Goal: Information Seeking & Learning: Learn about a topic

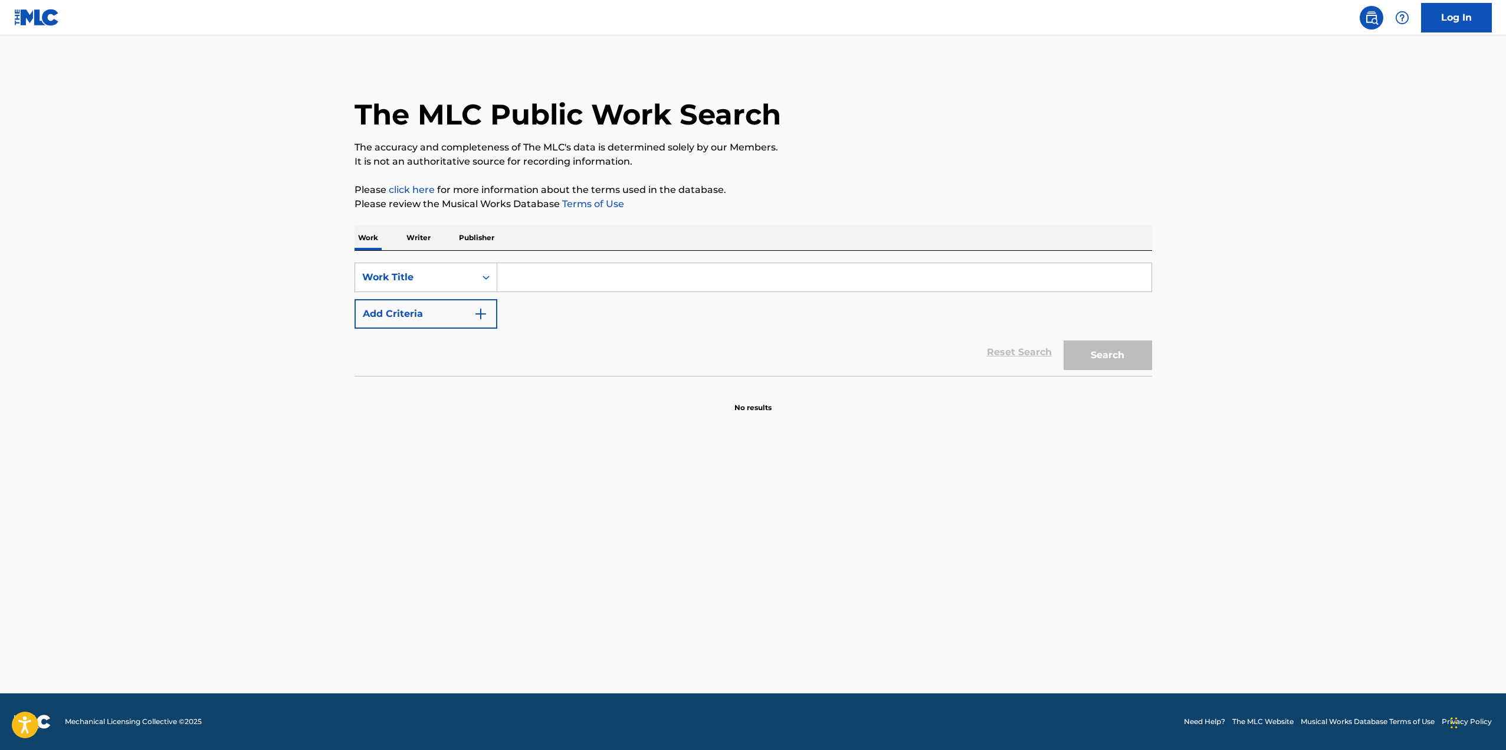
click at [518, 275] on input "Search Form" at bounding box center [824, 277] width 654 height 28
type input "smile living my best life"
click at [1063, 340] on button "Search" at bounding box center [1107, 354] width 88 height 29
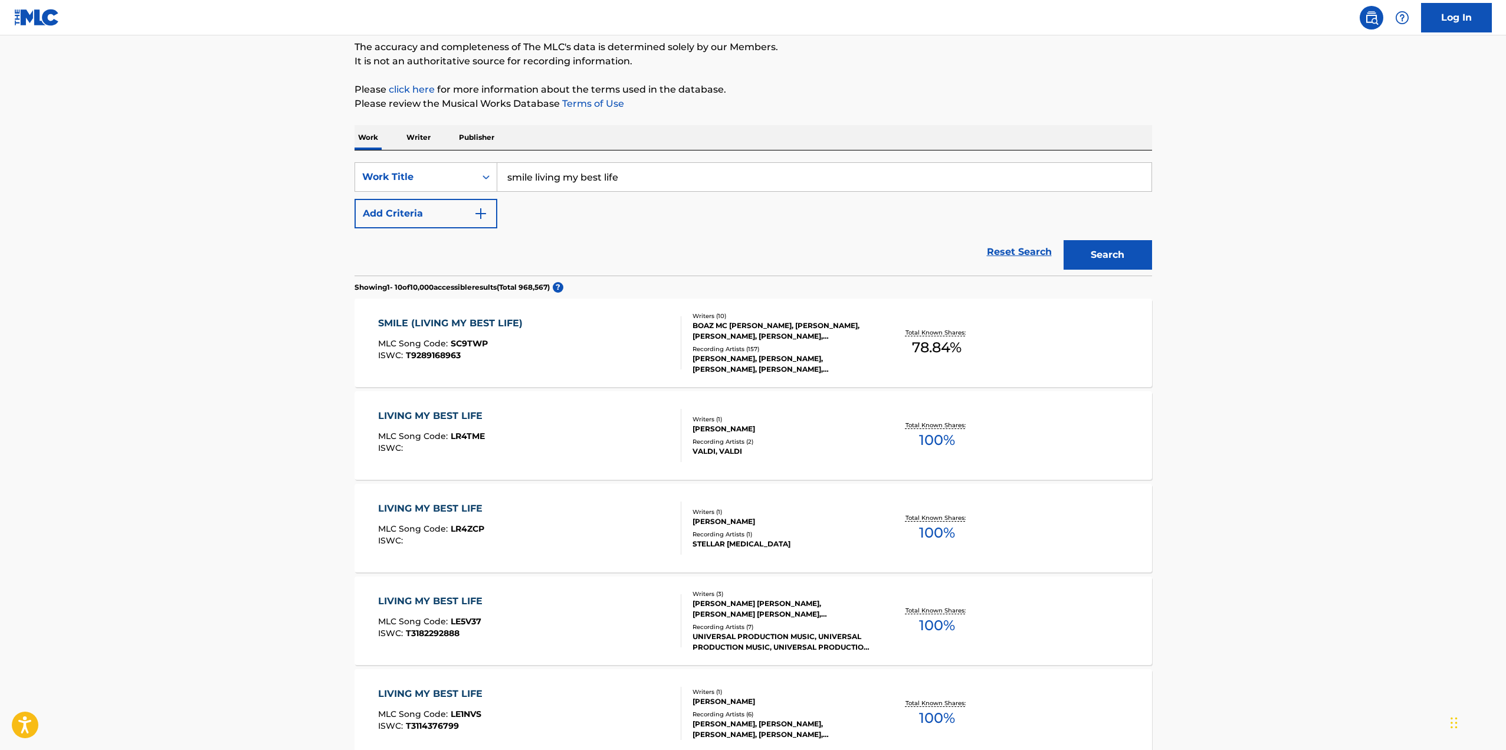
scroll to position [118, 0]
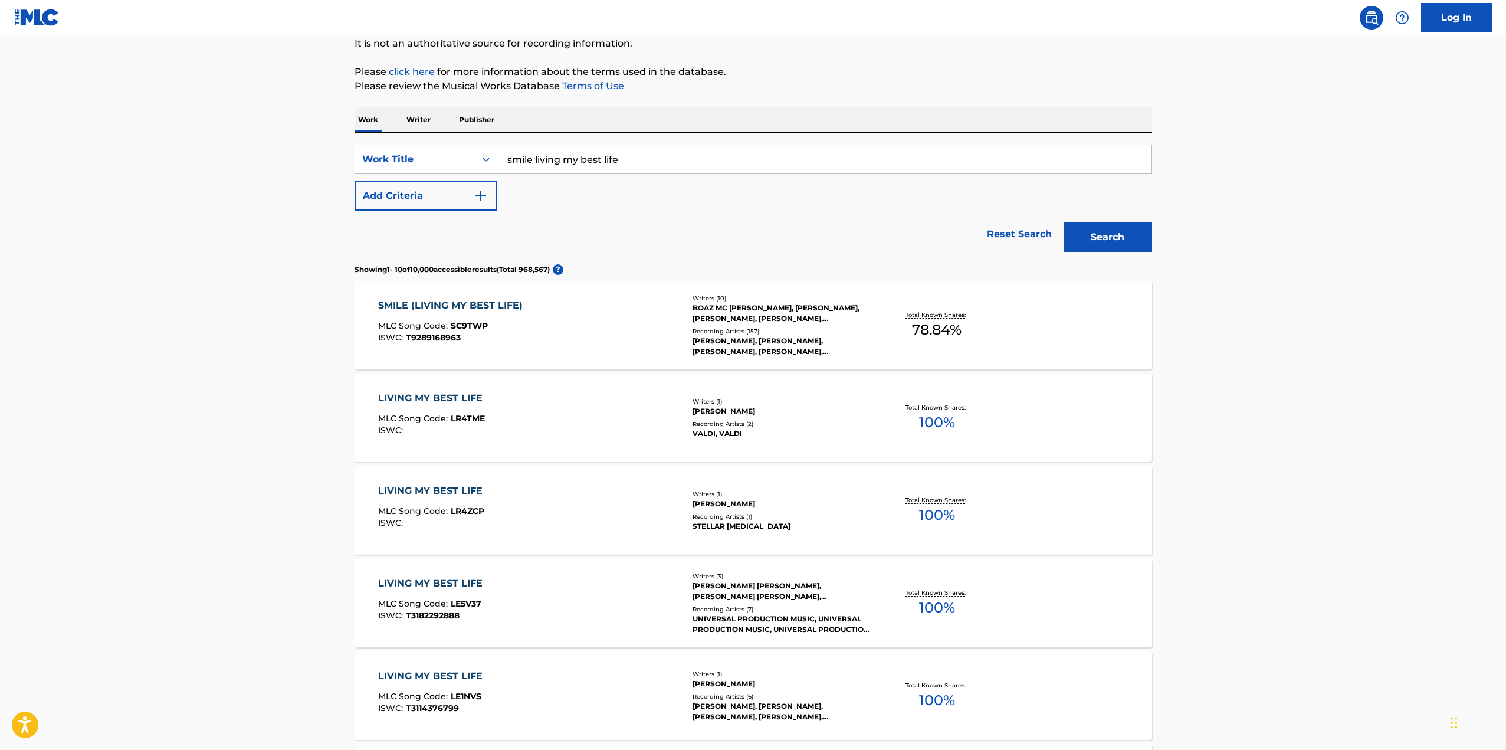
click at [471, 307] on div "SMILE (LIVING MY BEST LIFE)" at bounding box center [453, 305] width 150 height 14
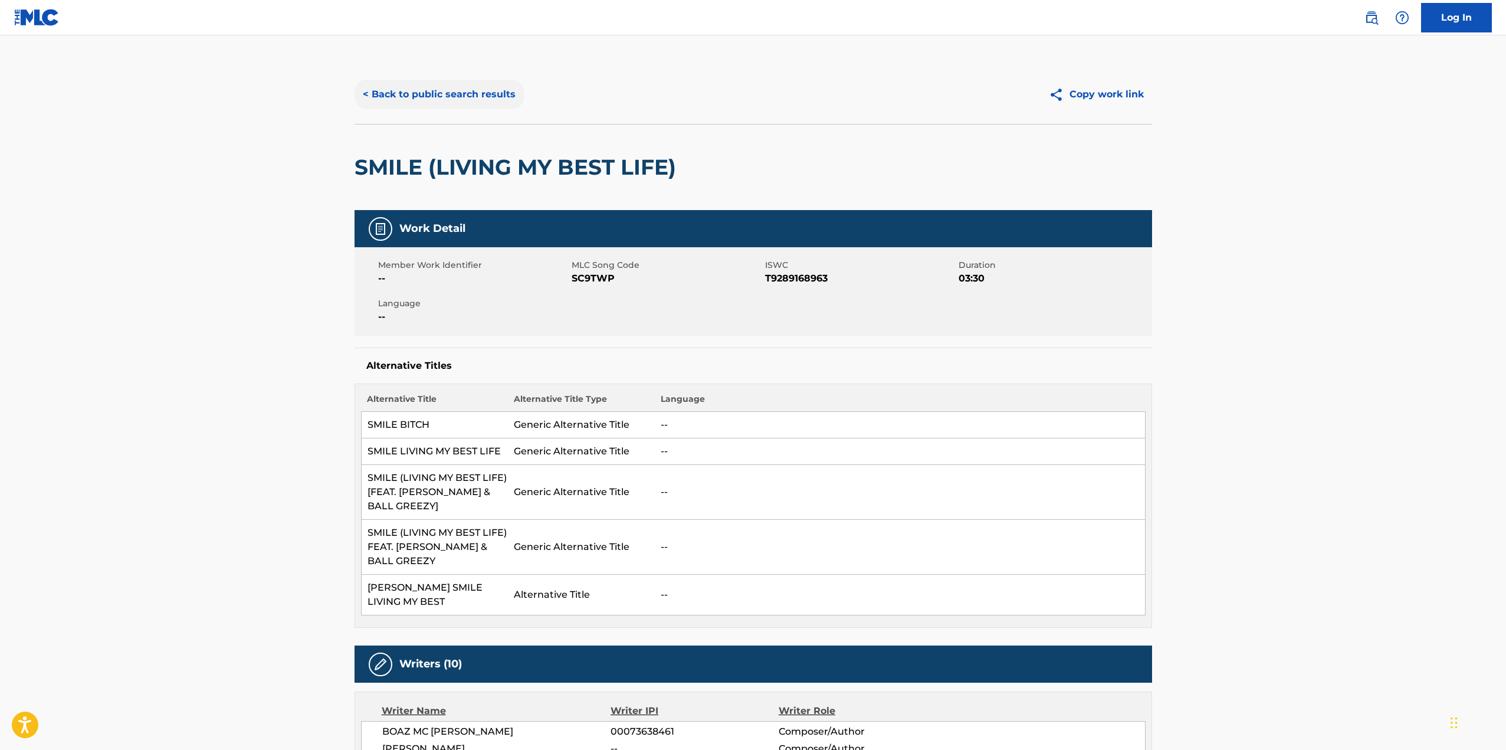
click at [465, 98] on button "< Back to public search results" at bounding box center [438, 94] width 169 height 29
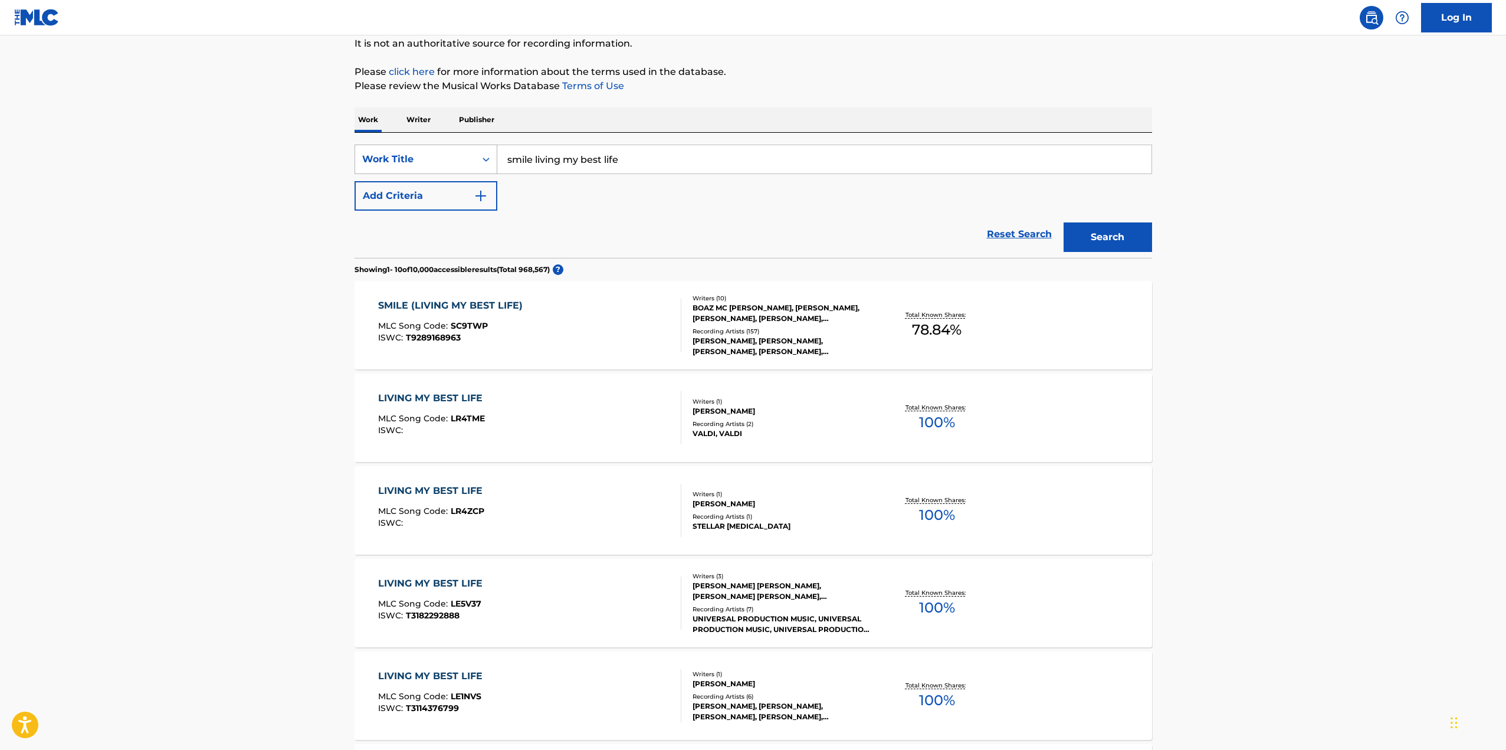
drag, startPoint x: 630, startPoint y: 163, endPoint x: 487, endPoint y: 145, distance: 144.5
click at [487, 145] on div "SearchWithCriteriad508d62a-704c-457f-945a-9ef55f3140a1 Work Title smile living …" at bounding box center [752, 159] width 797 height 29
type input "folded"
click at [1098, 239] on button "Search" at bounding box center [1107, 236] width 88 height 29
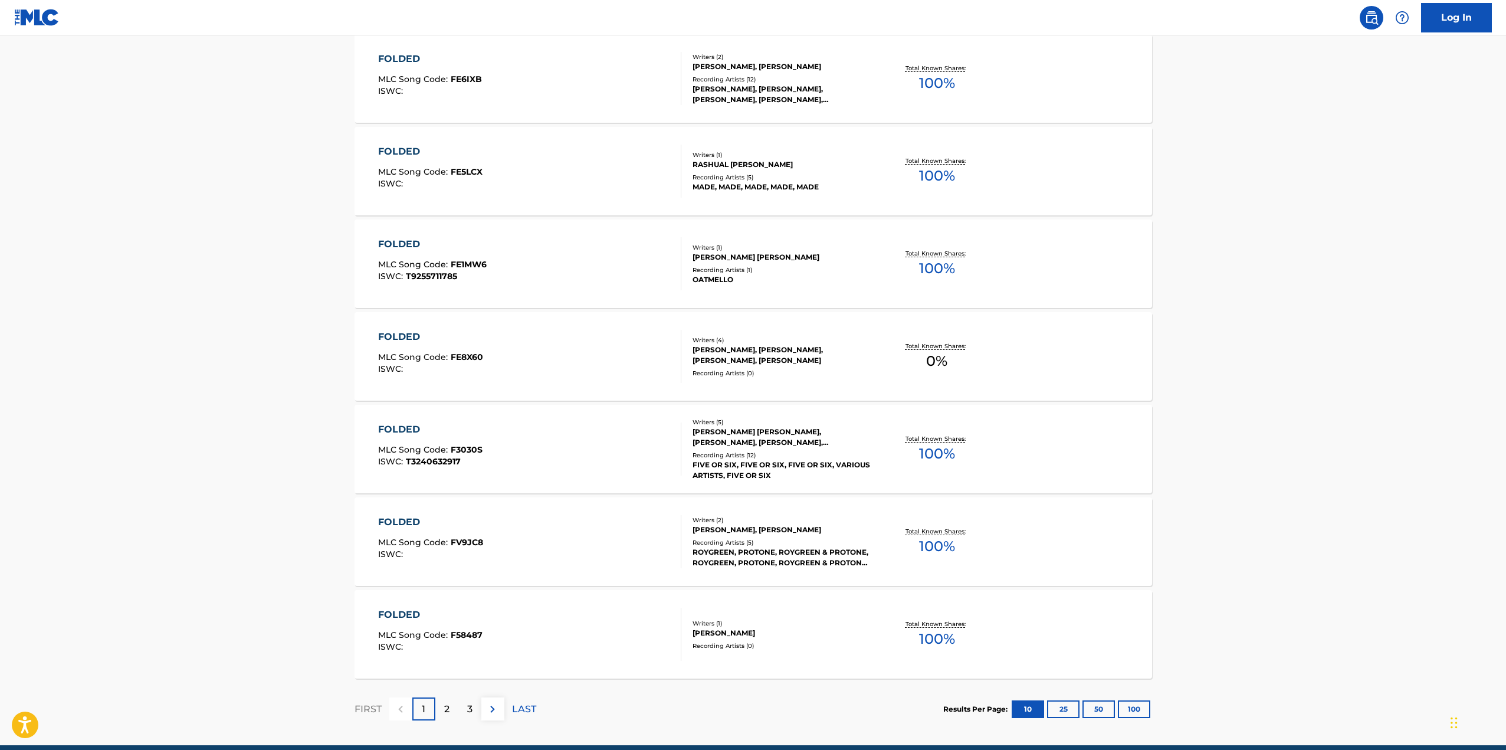
scroll to position [694, 0]
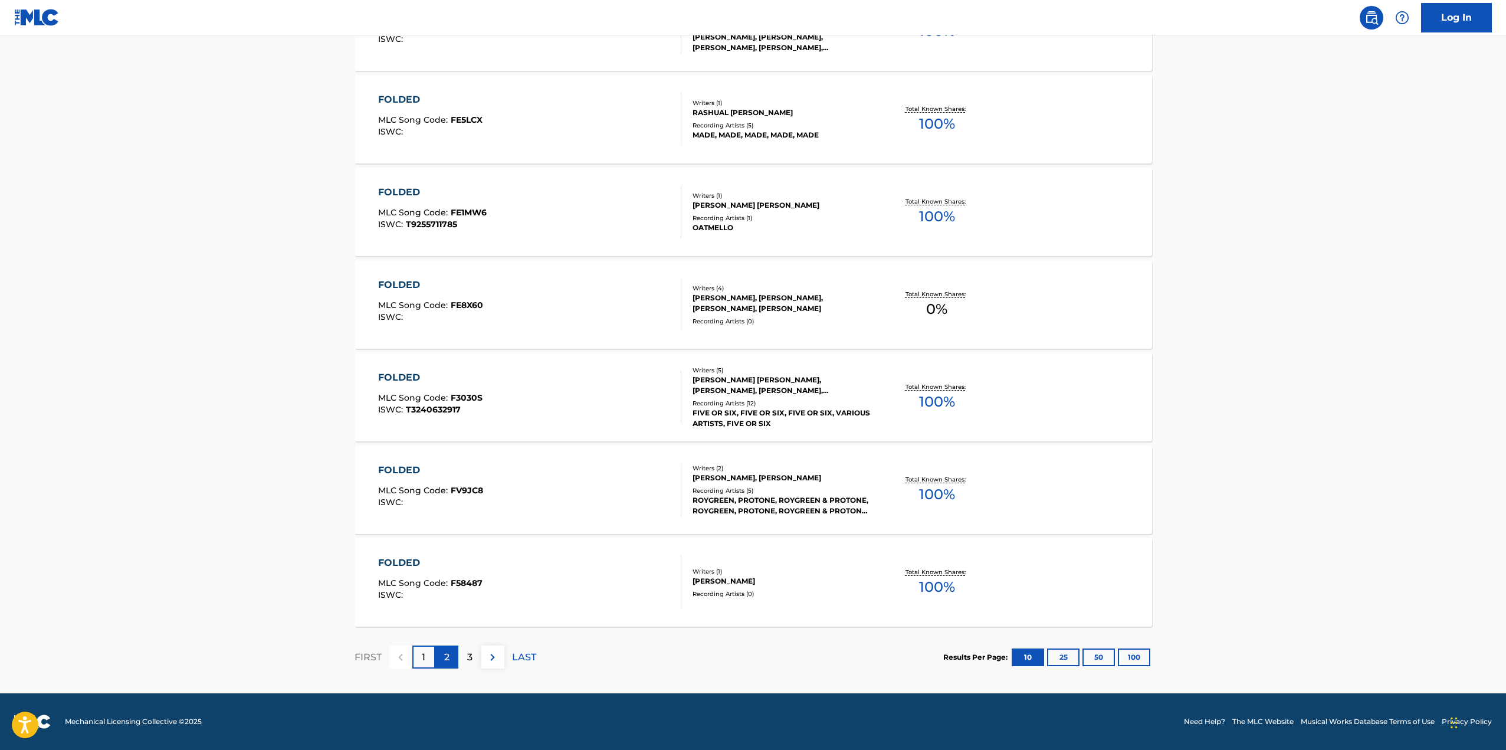
click at [446, 654] on p "2" at bounding box center [446, 657] width 5 height 14
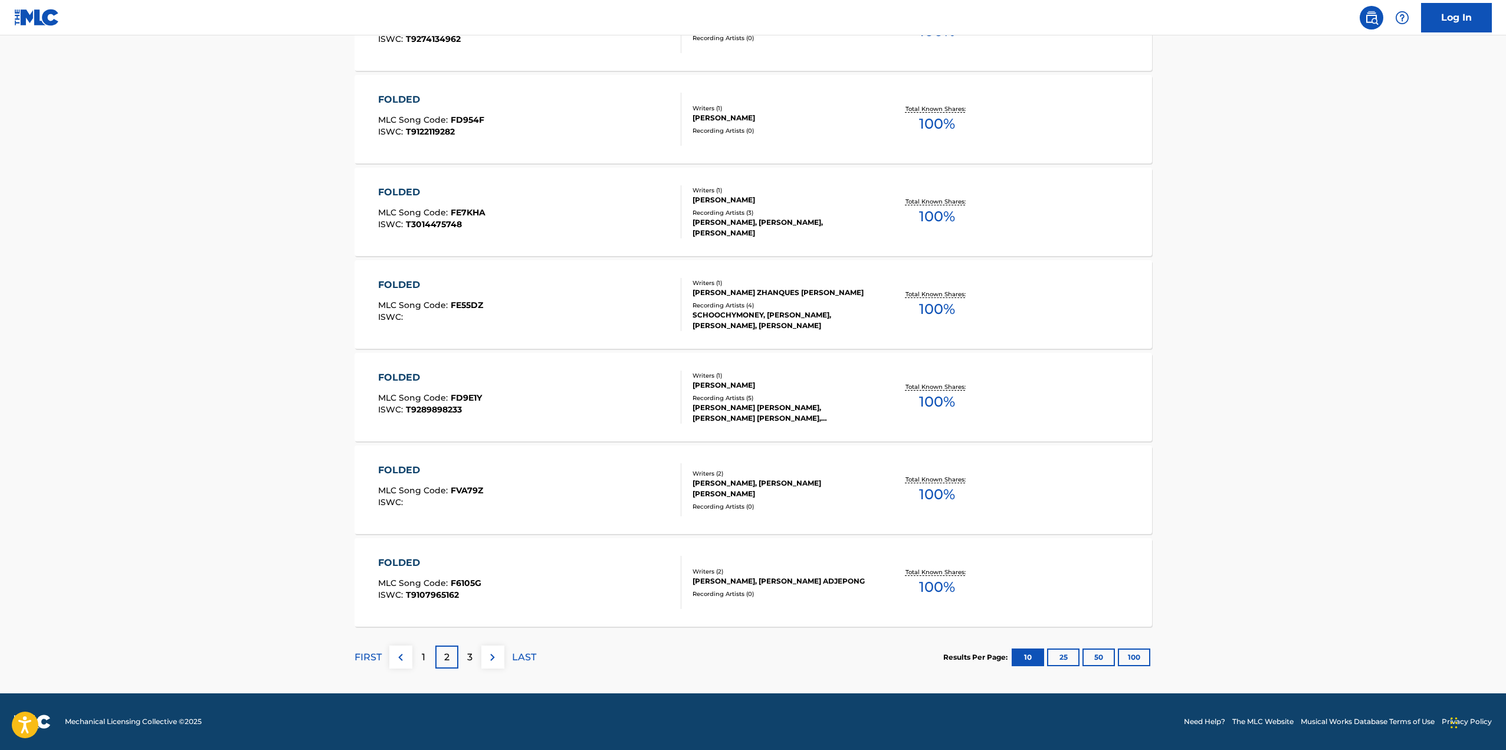
click at [473, 658] on div "3" at bounding box center [469, 656] width 23 height 23
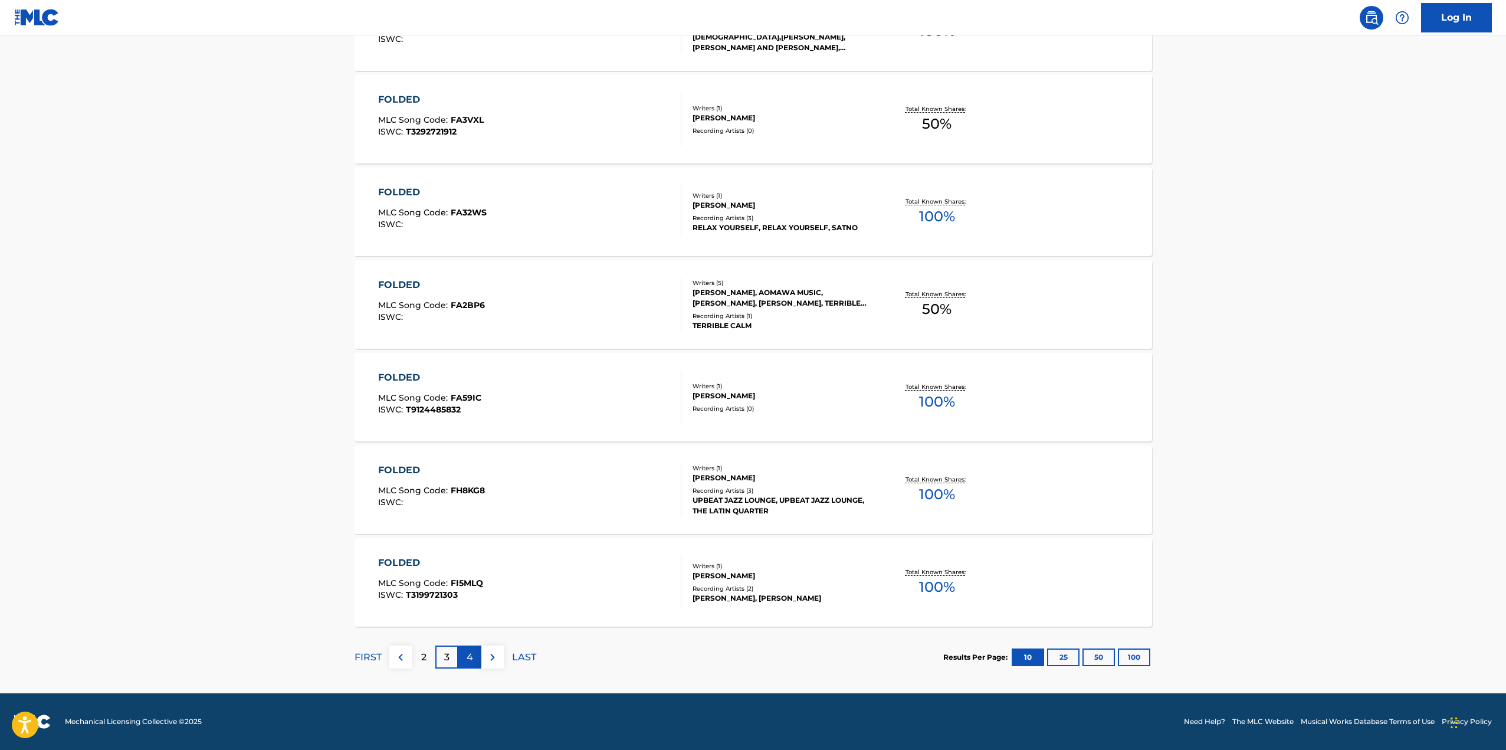
click at [471, 666] on div "4" at bounding box center [469, 656] width 23 height 23
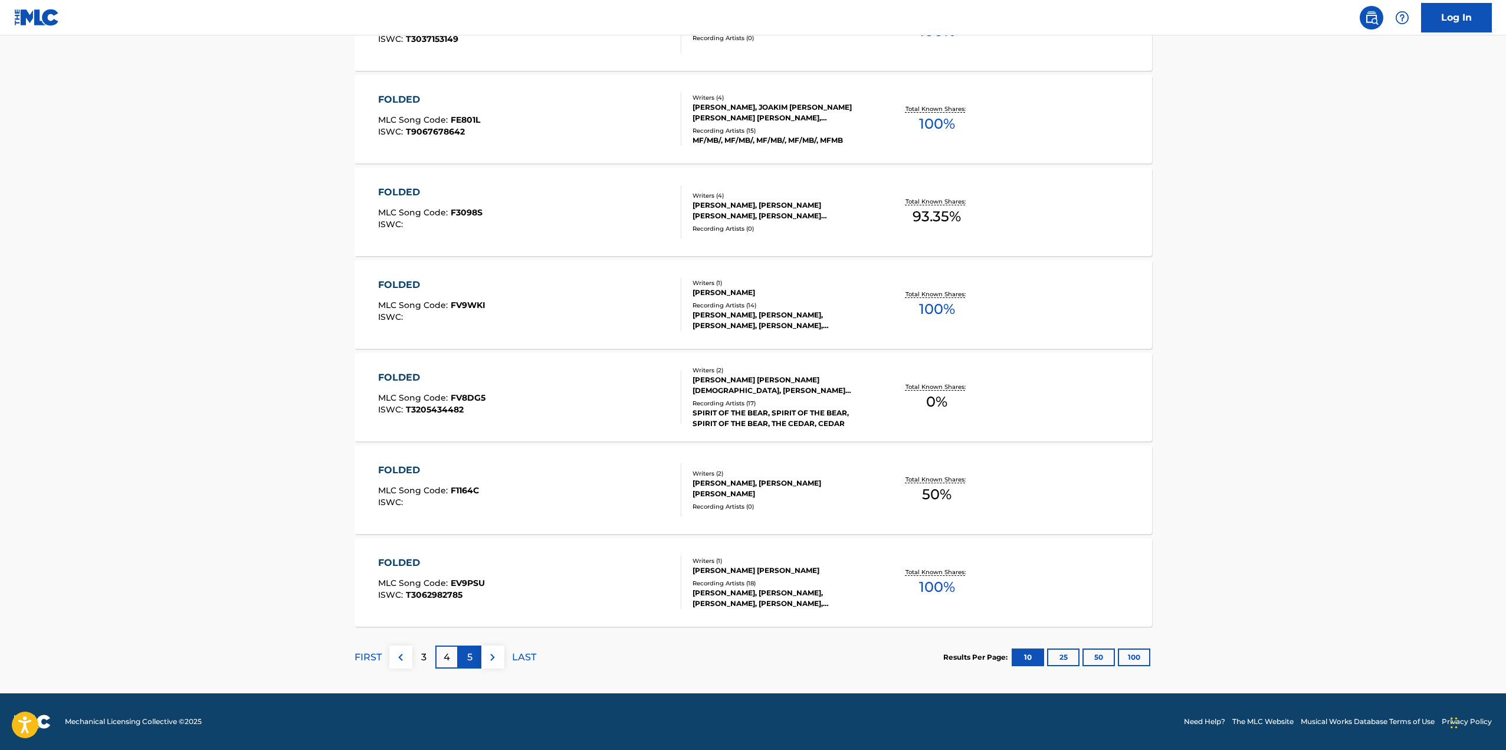
click at [472, 667] on div "5" at bounding box center [469, 656] width 23 height 23
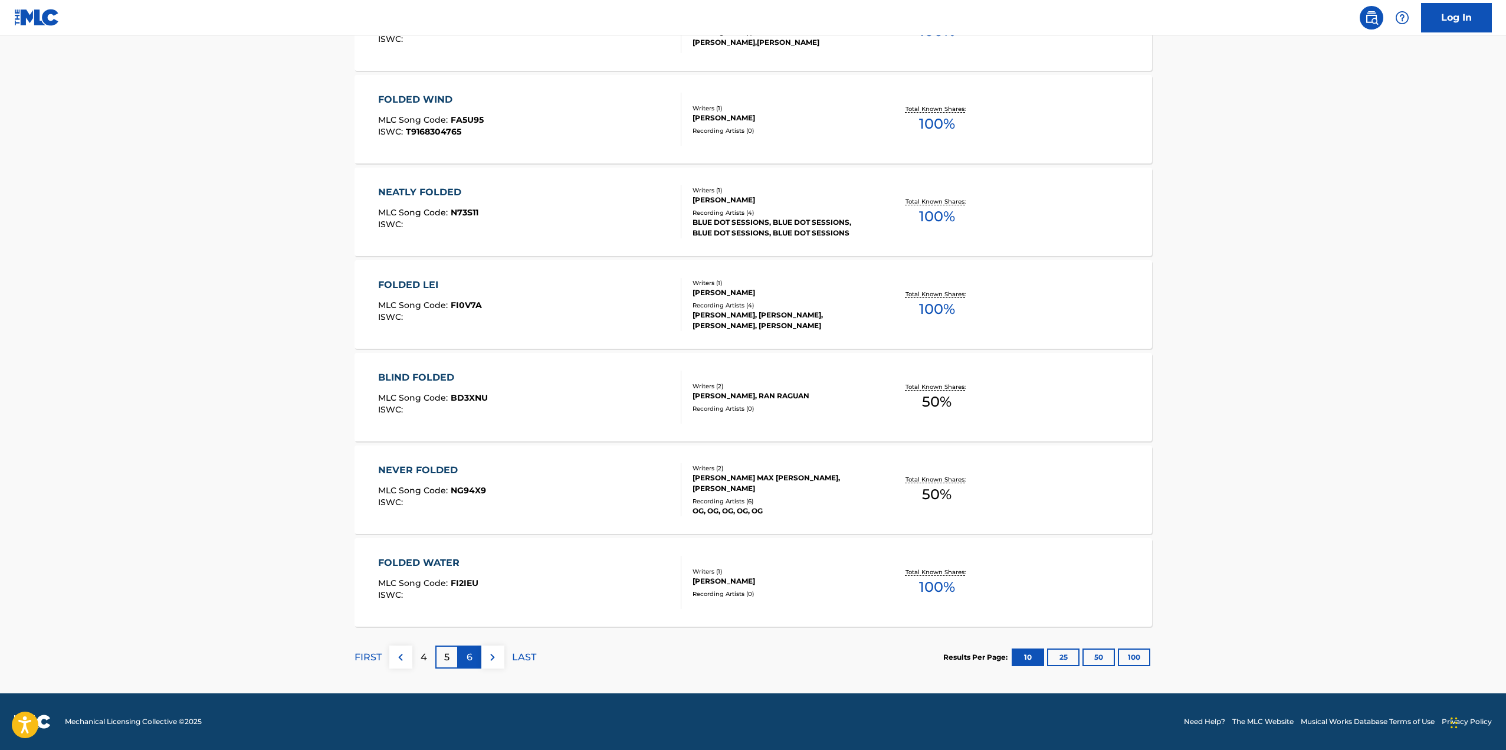
click at [470, 658] on p "6" at bounding box center [470, 657] width 6 height 14
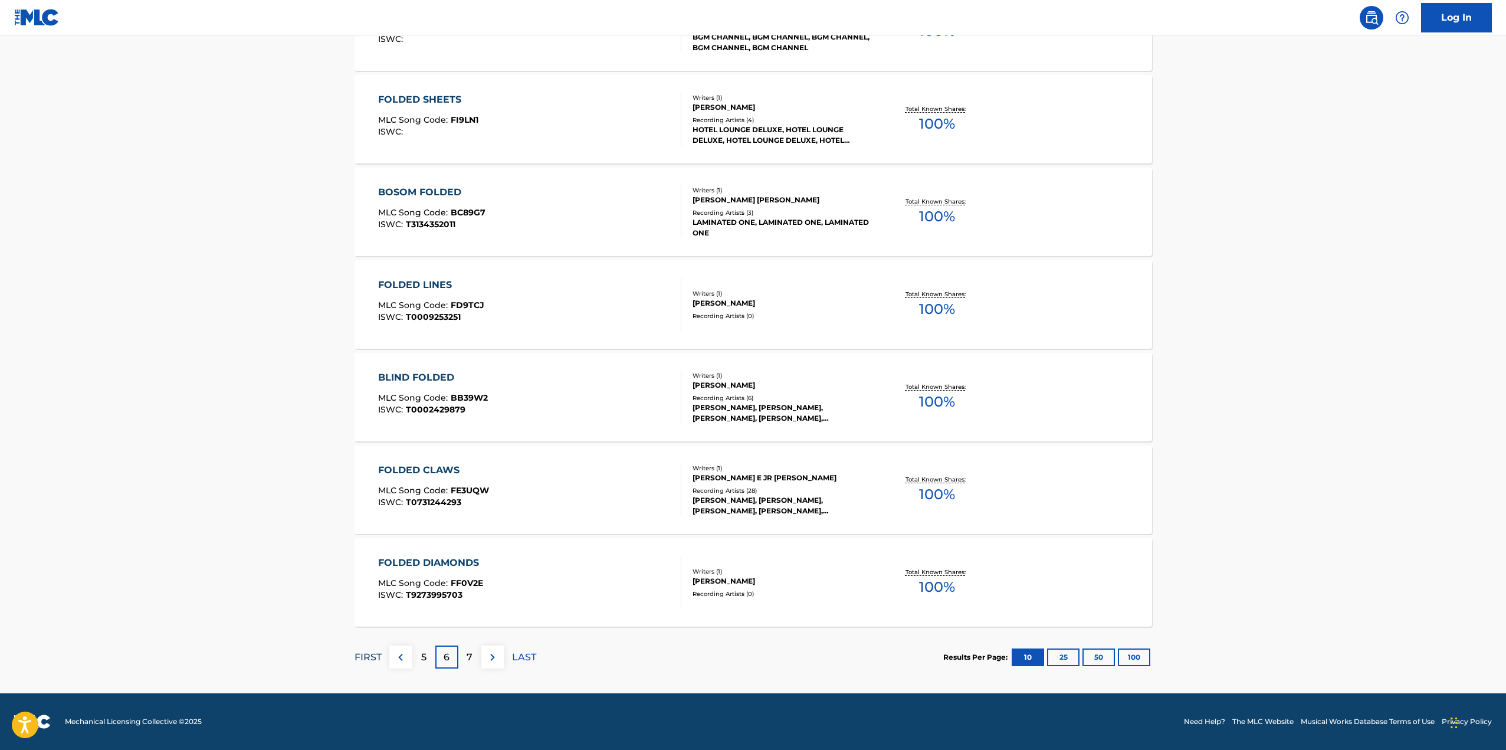
click at [372, 660] on p "FIRST" at bounding box center [367, 657] width 27 height 14
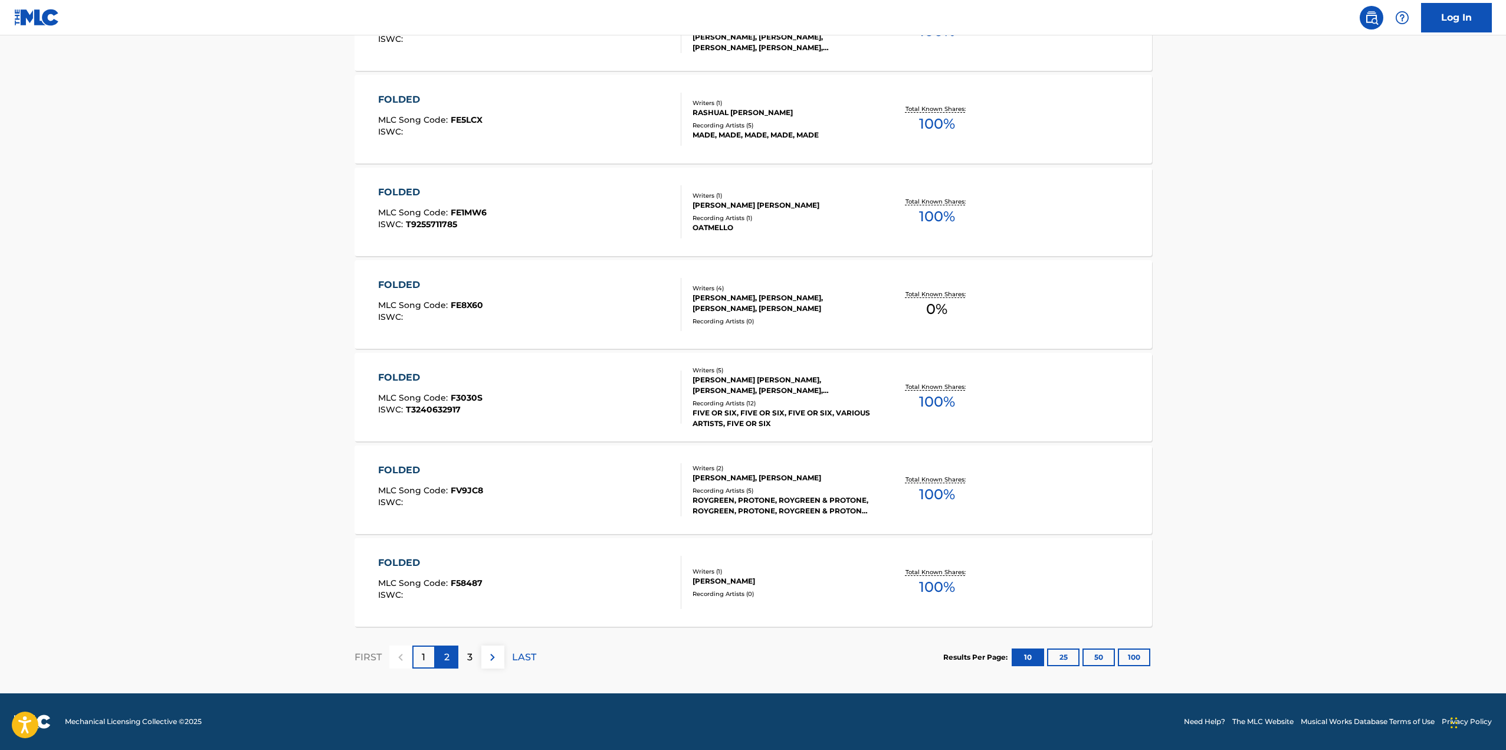
click at [449, 657] on p "2" at bounding box center [446, 657] width 5 height 14
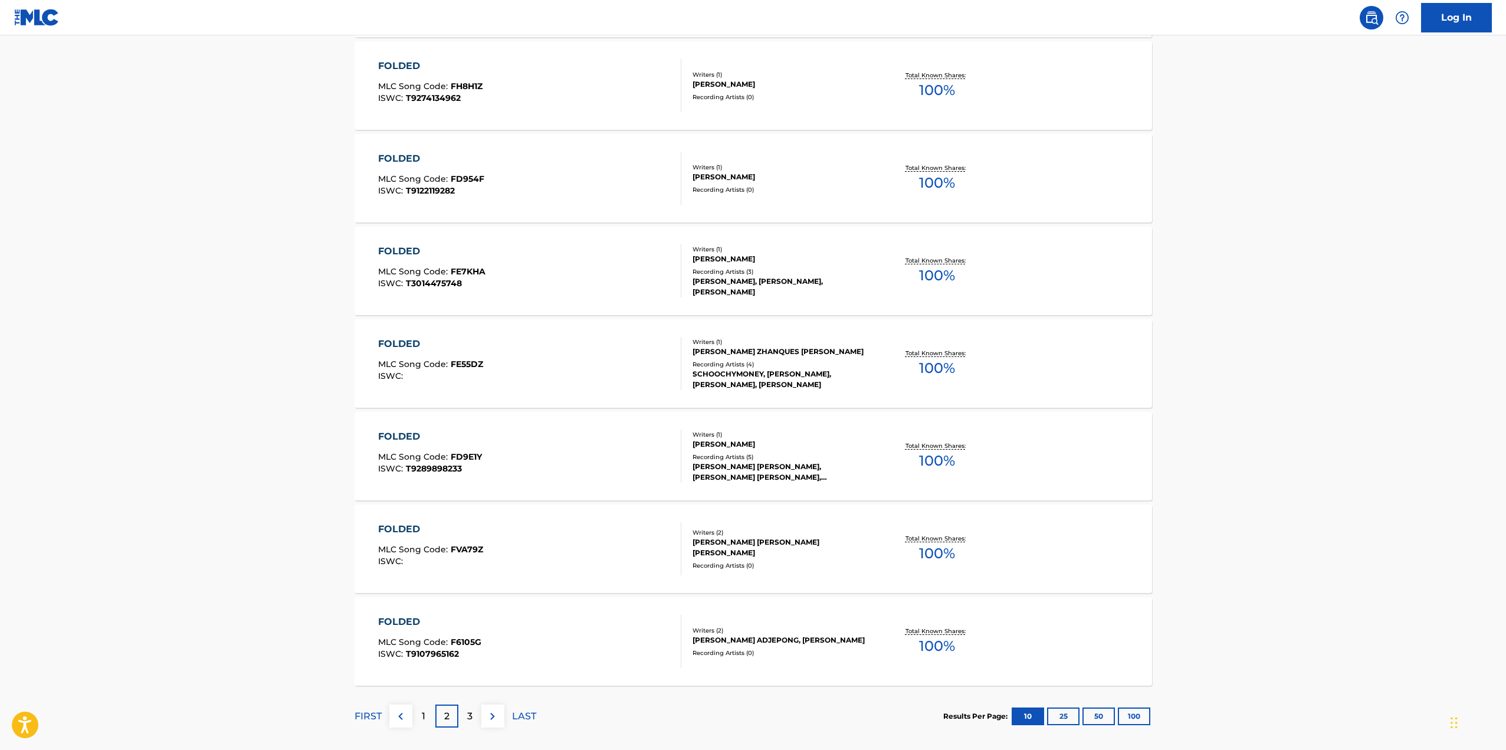
scroll to position [649, 0]
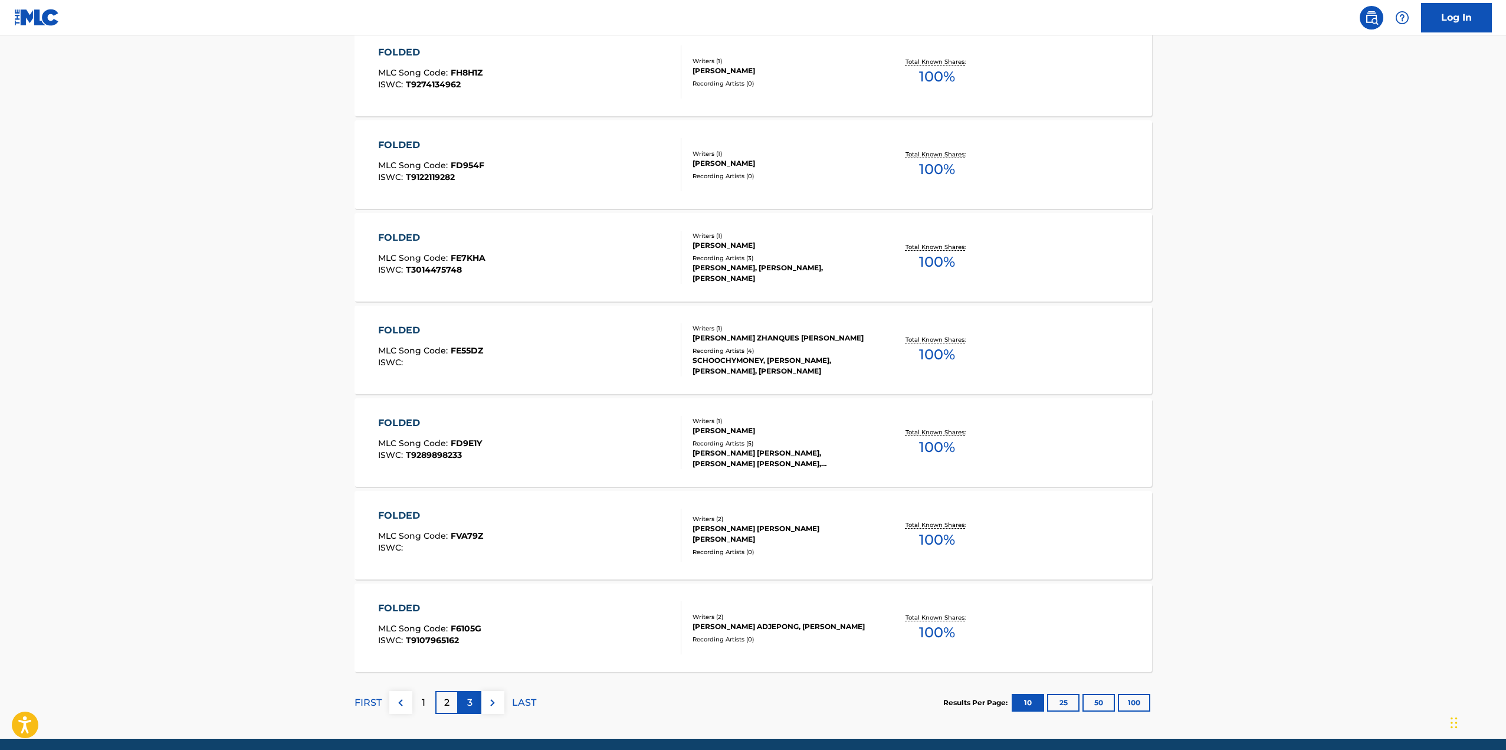
click at [471, 709] on p "3" at bounding box center [469, 702] width 5 height 14
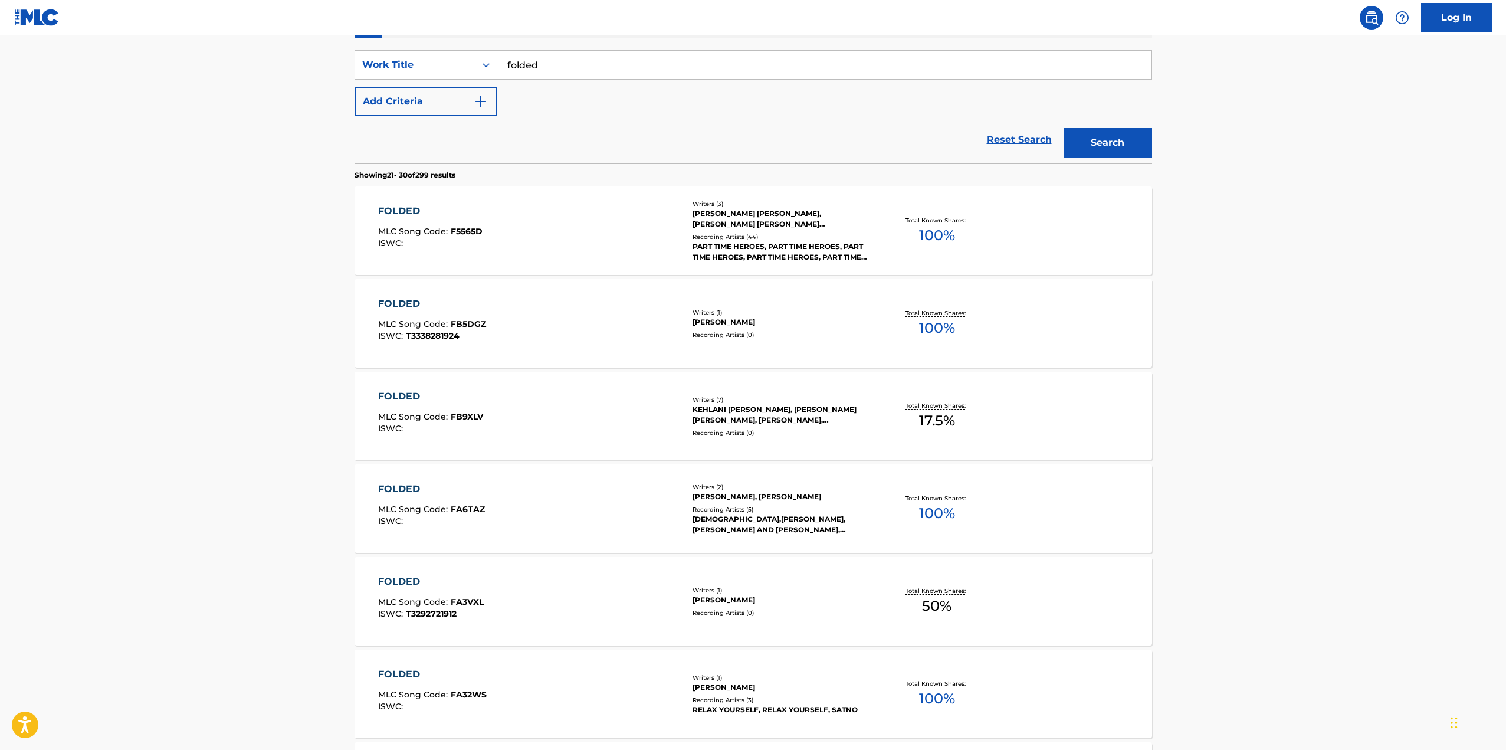
scroll to position [354, 0]
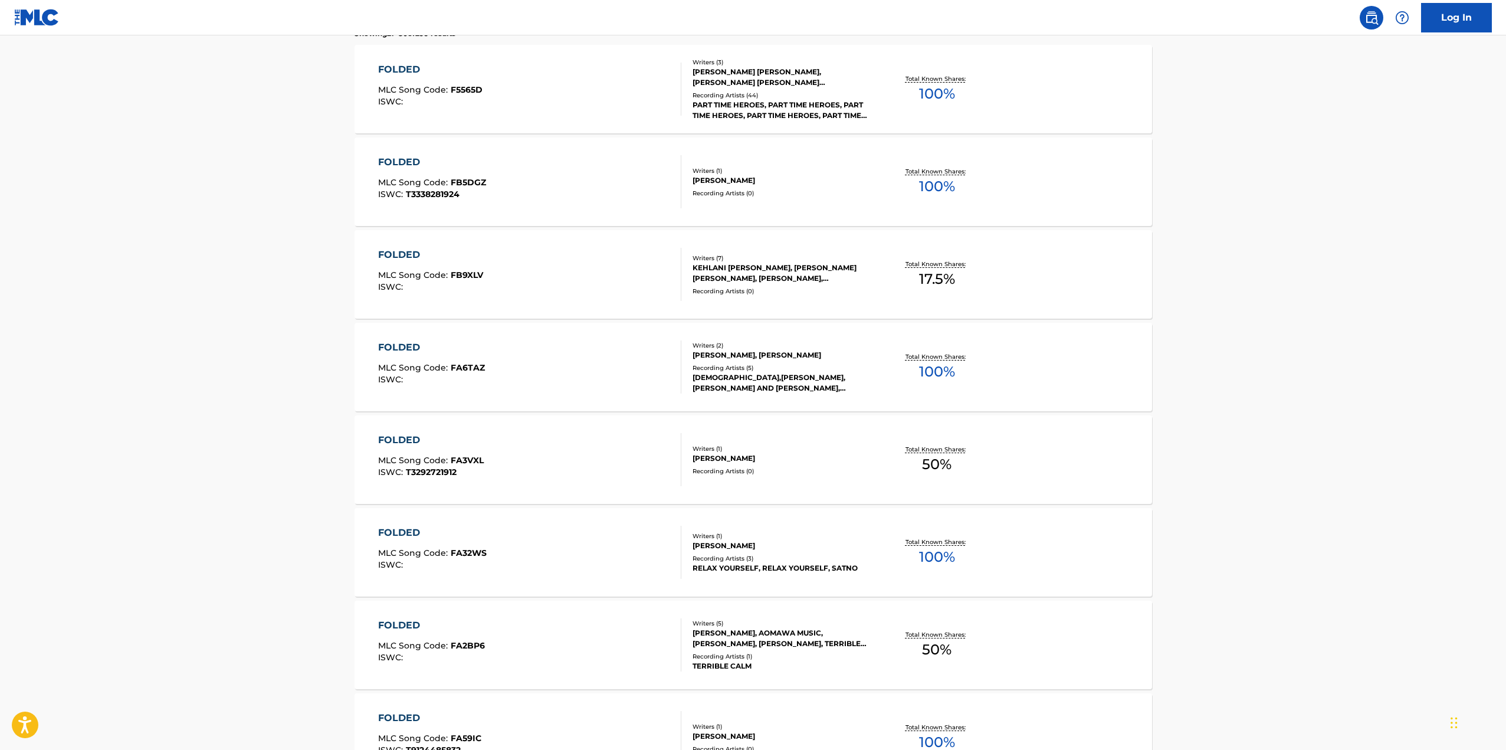
click at [401, 254] on div "FOLDED" at bounding box center [430, 255] width 105 height 14
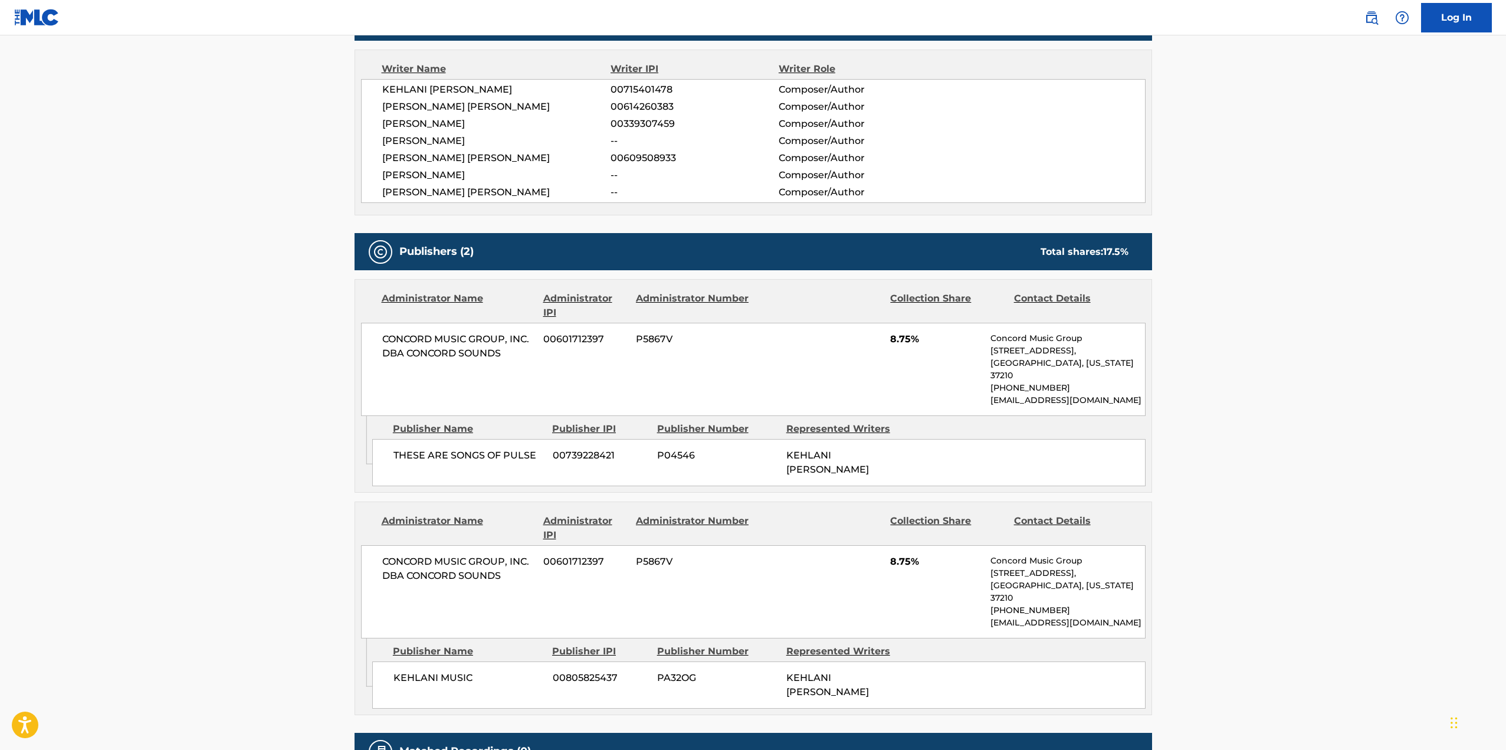
scroll to position [413, 0]
